Goal: Book appointment/travel/reservation

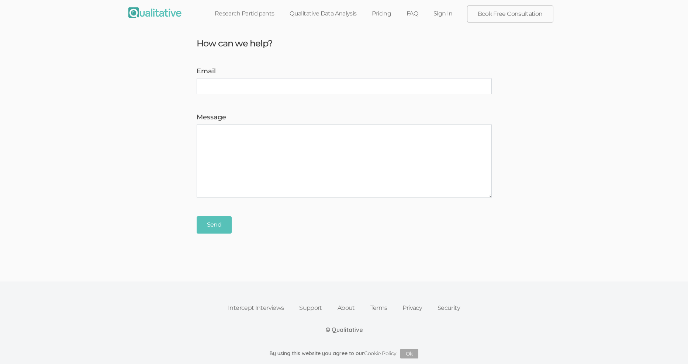
click at [447, 11] on link "Sign In" at bounding box center [442, 14] width 35 height 16
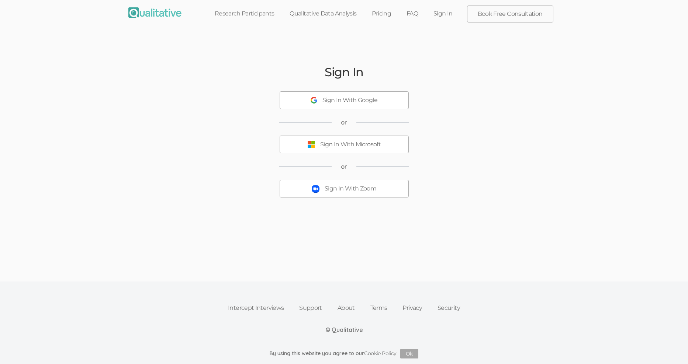
click at [362, 188] on div "Sign In With Zoom" at bounding box center [350, 189] width 52 height 8
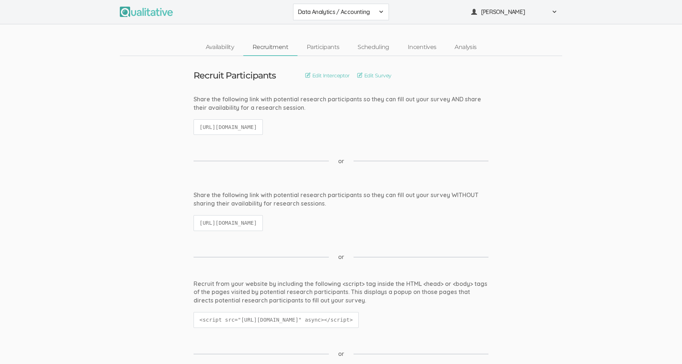
click at [379, 10] on span at bounding box center [381, 12] width 6 height 6
click at [356, 44] on span "Data Analytics / Sr Management" at bounding box center [341, 45] width 86 height 8
click at [374, 46] on link "Scheduling" at bounding box center [373, 47] width 50 height 16
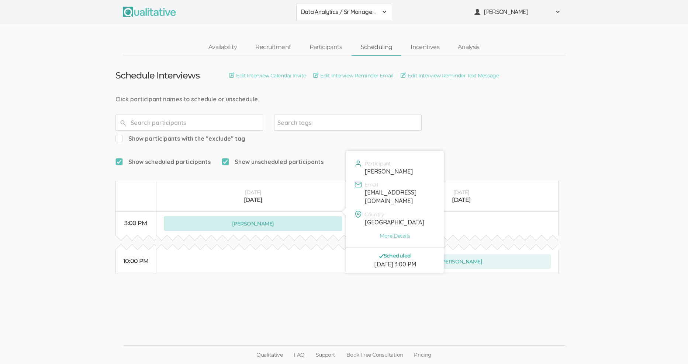
click at [278, 216] on button "[PERSON_NAME]" at bounding box center [253, 223] width 179 height 15
